Goal: Information Seeking & Learning: Find specific fact

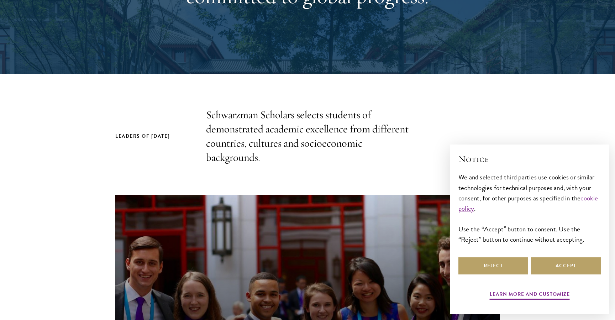
scroll to position [241, 0]
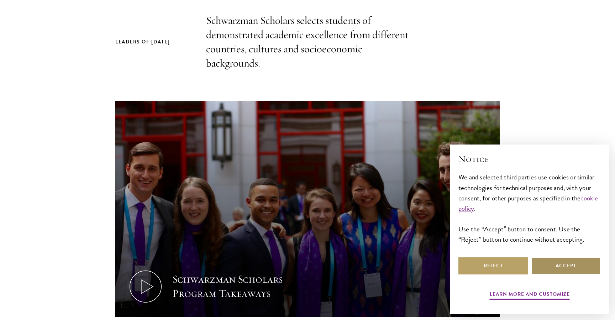
click at [547, 268] on button "Accept" at bounding box center [566, 266] width 70 height 17
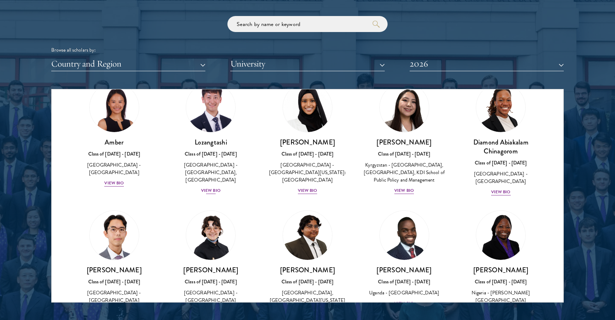
scroll to position [0, 0]
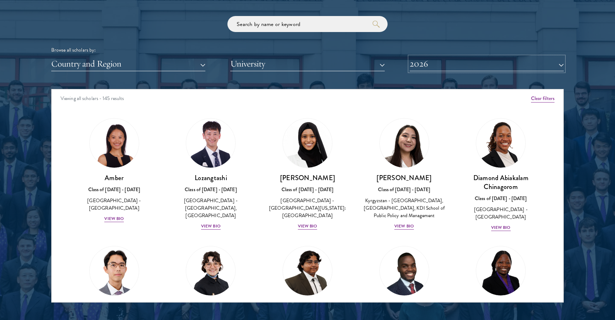
click at [435, 66] on button "2026" at bounding box center [487, 64] width 154 height 15
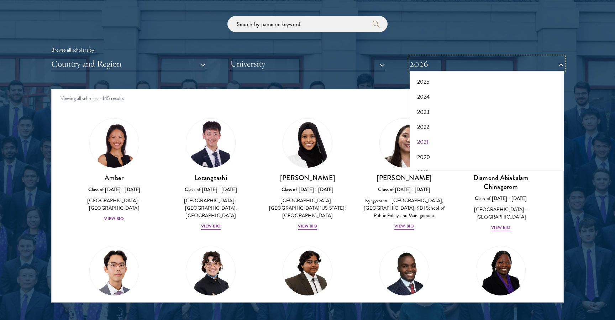
scroll to position [38, 0]
click at [427, 137] on button "2021" at bounding box center [487, 137] width 150 height 15
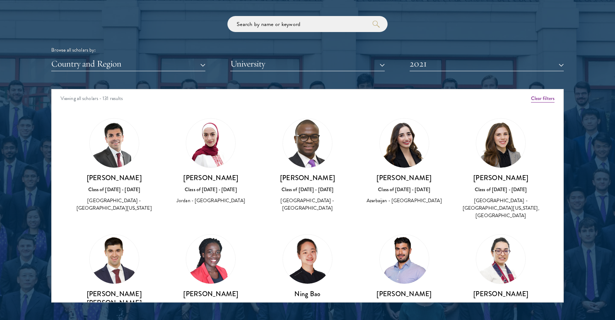
click at [263, 229] on div "Ning Bao Class of [DATE] - [DATE] [GEOGRAPHIC_DATA] - [GEOGRAPHIC_DATA]" at bounding box center [307, 281] width 97 height 109
click at [274, 21] on input "search" at bounding box center [308, 24] width 160 height 16
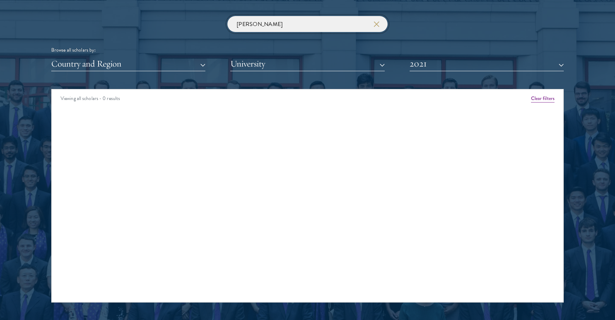
type input "[PERSON_NAME]"
click button "submit" at bounding box center [0, 0] width 0 height 0
click at [427, 59] on button "2021" at bounding box center [487, 64] width 154 height 15
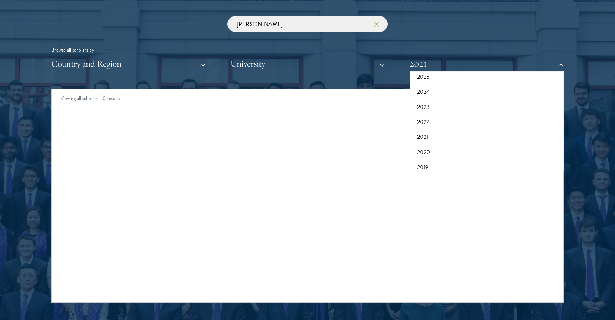
click at [432, 122] on button "2022" at bounding box center [487, 122] width 150 height 15
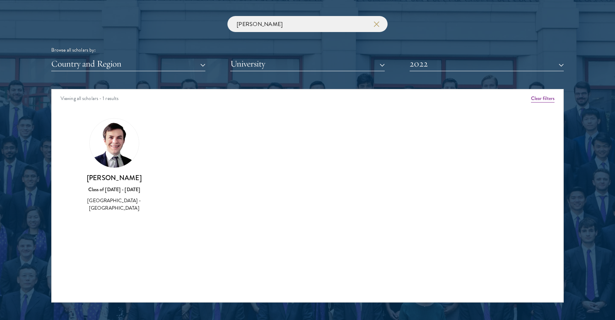
click at [111, 145] on img at bounding box center [114, 143] width 49 height 49
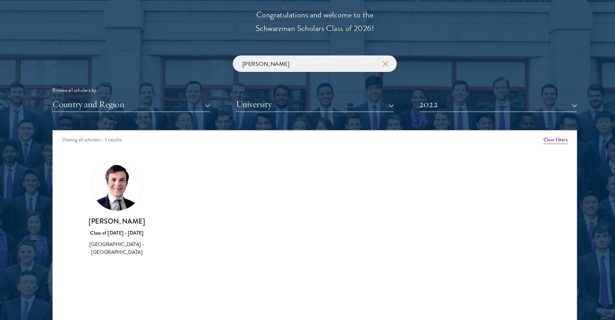
scroll to position [814, 0]
